Goal: Check status: Check status

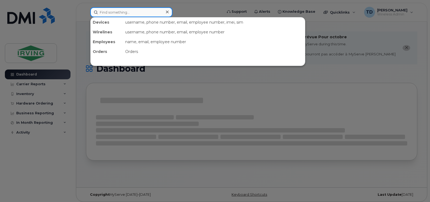
click at [121, 13] on input at bounding box center [131, 12] width 82 height 10
paste input "[PHONE_NUMBER]"
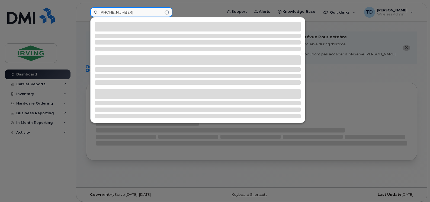
type input "[PHONE_NUMBER]"
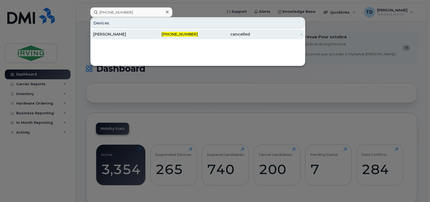
click at [189, 34] on span "[PHONE_NUMBER]" at bounding box center [180, 34] width 36 height 5
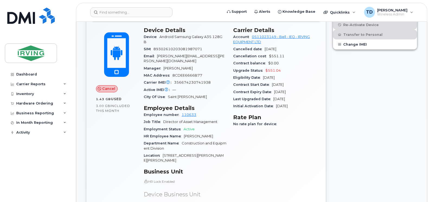
scroll to position [108, 0]
